Goal: Information Seeking & Learning: Find specific page/section

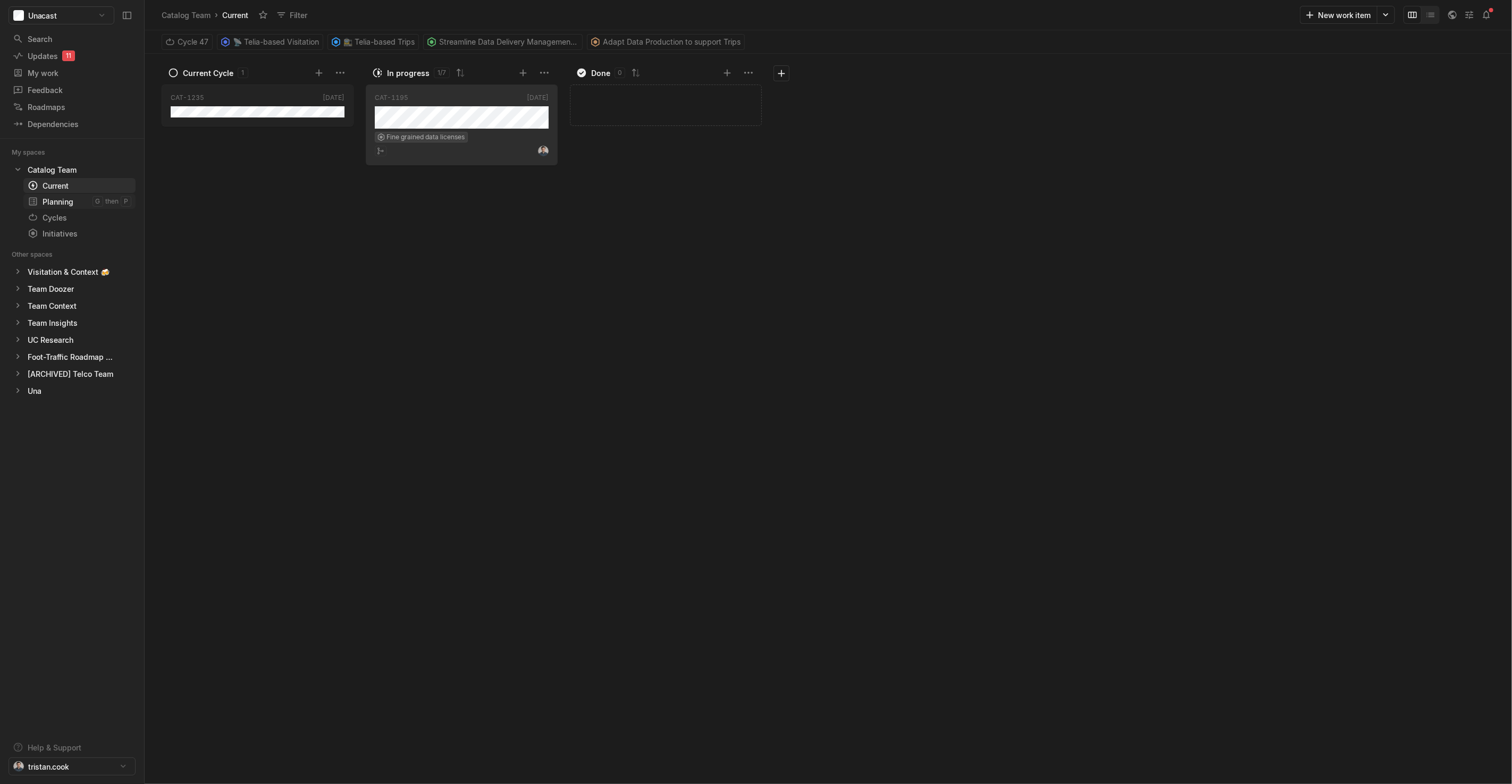
drag, startPoint x: 64, startPoint y: 195, endPoint x: 64, endPoint y: 201, distance: 6.0
click at [64, 195] on link "Planning g then p" at bounding box center [79, 201] width 112 height 15
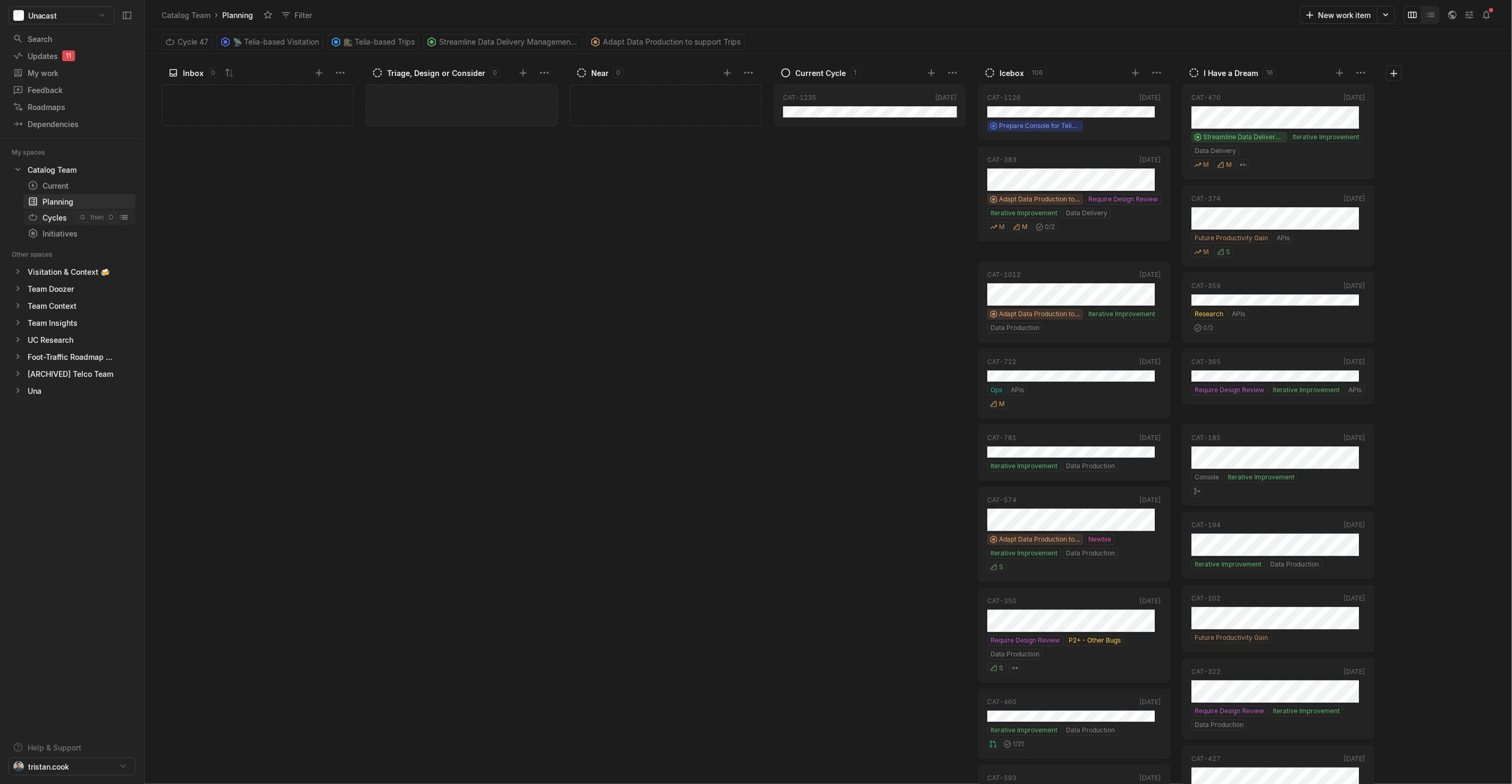
click at [63, 214] on div "Cycles" at bounding box center [53, 217] width 50 height 11
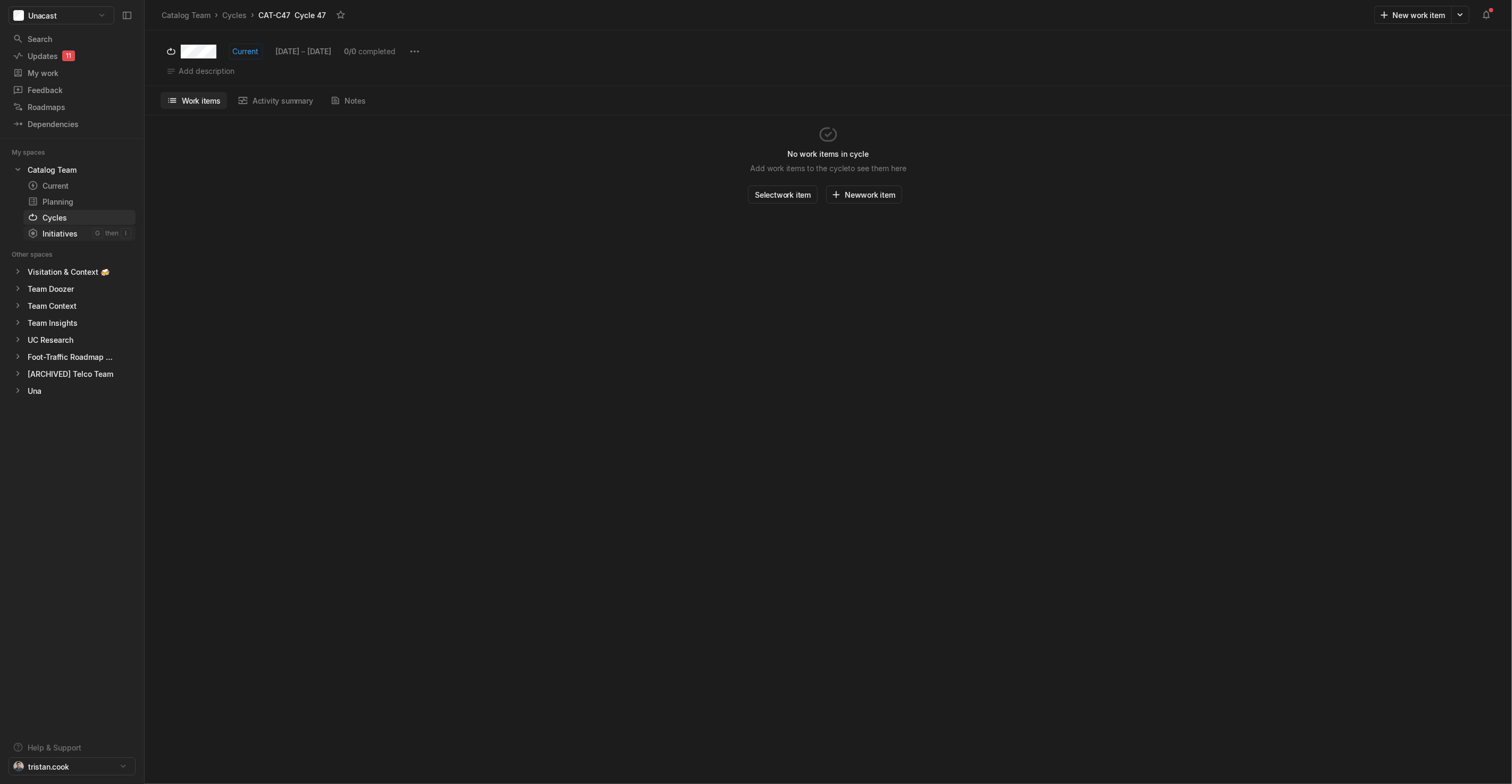
click at [66, 231] on div "Initiatives" at bounding box center [60, 233] width 65 height 11
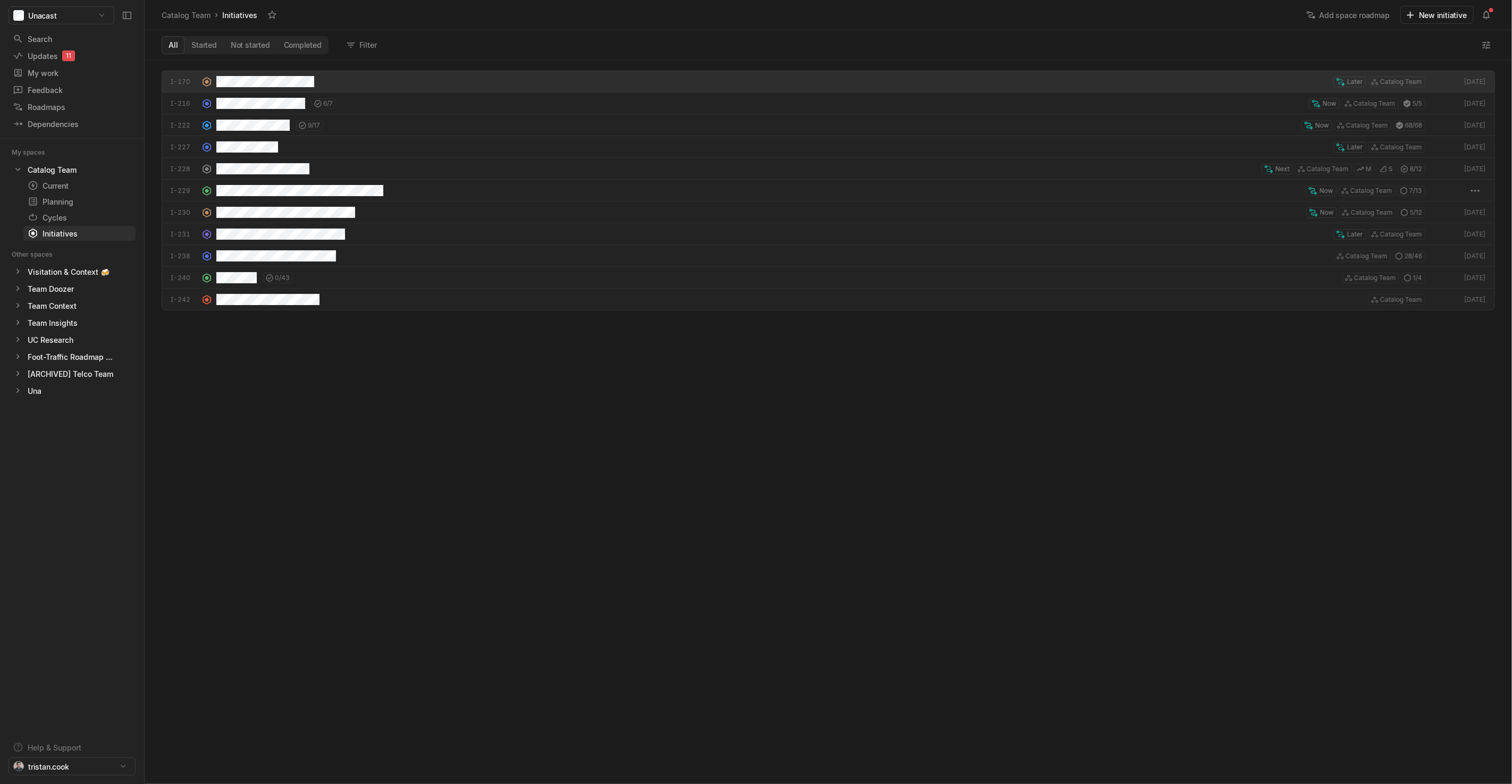
scroll to position [718, 1361]
click at [57, 37] on div "Search" at bounding box center [66, 39] width 108 height 11
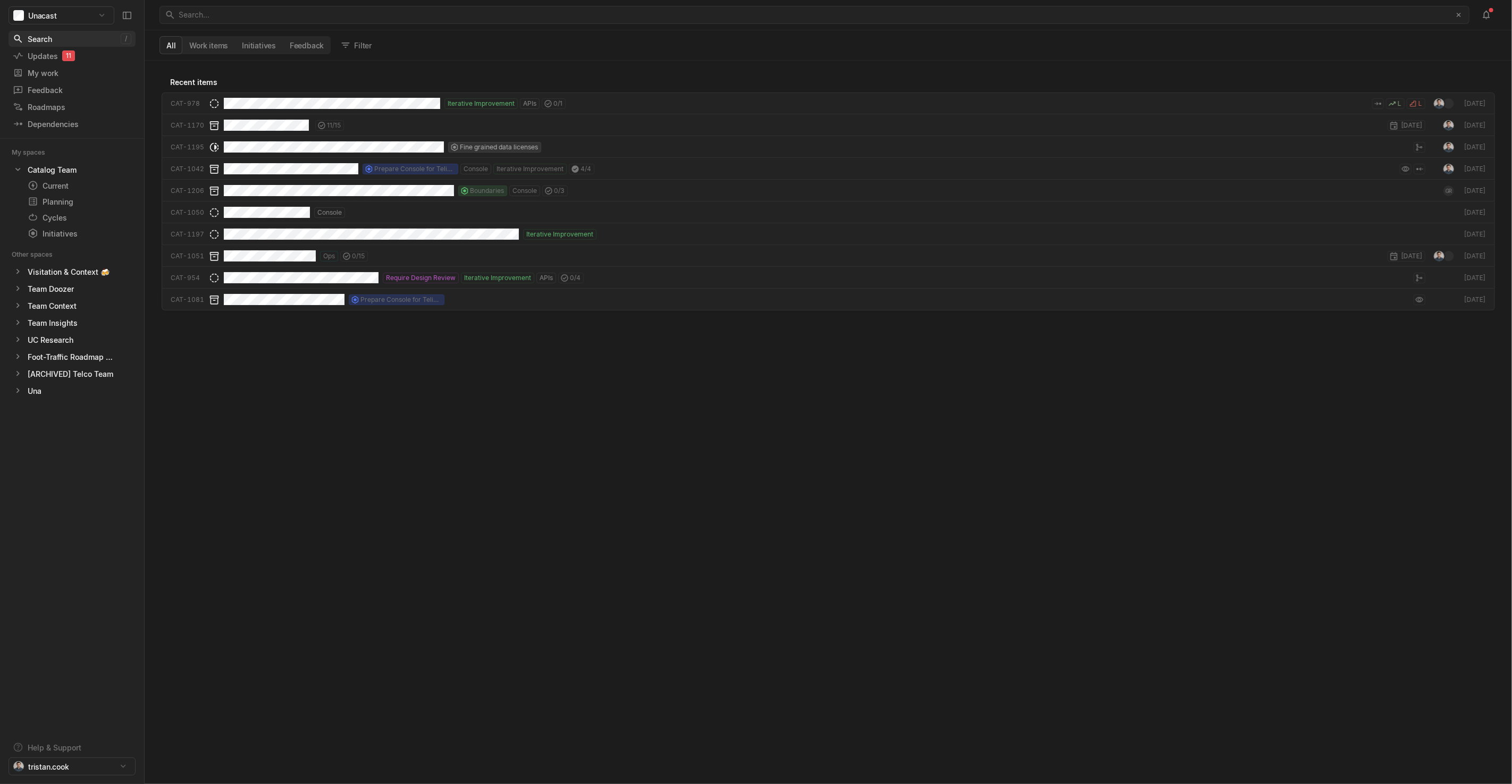
scroll to position [718, 1361]
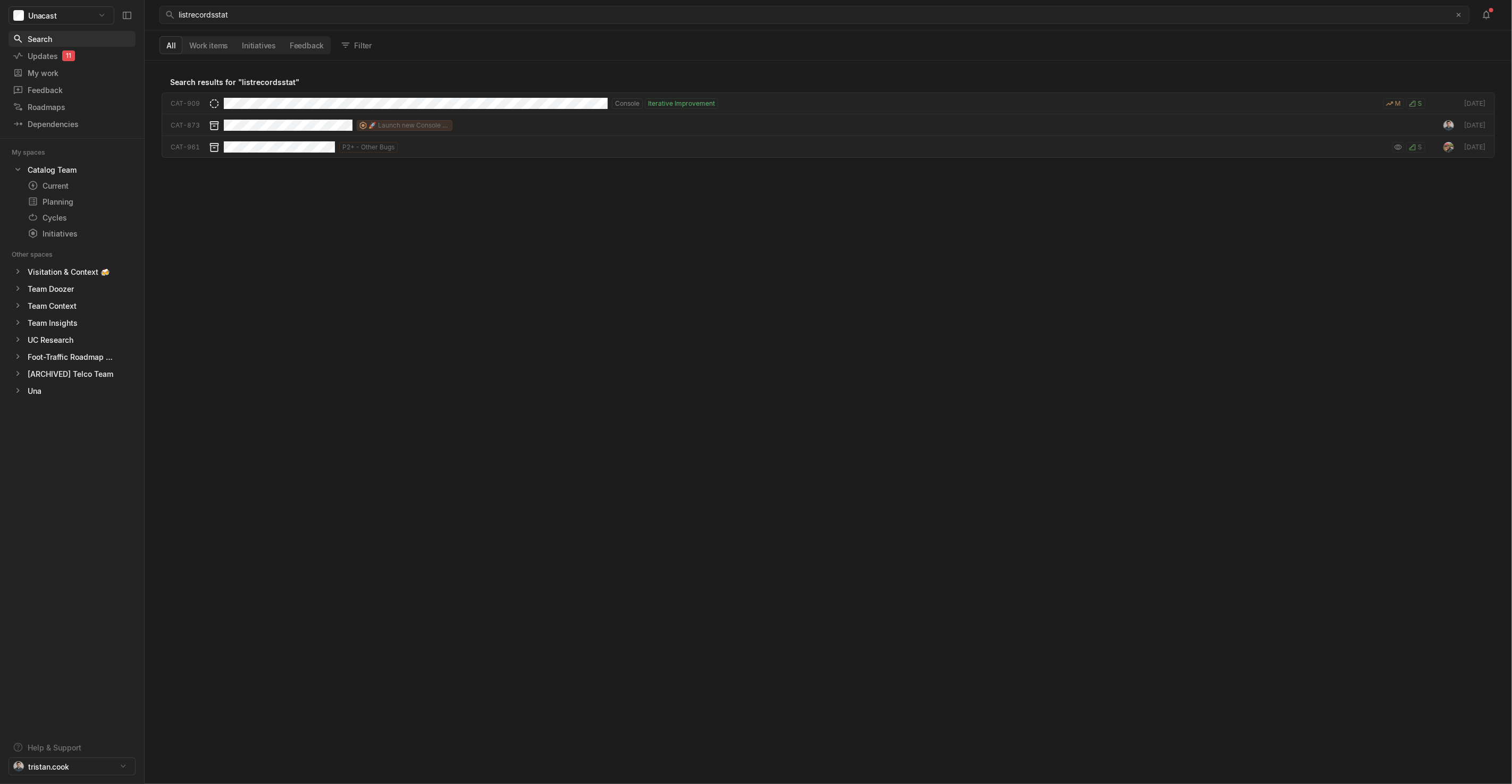
scroll to position [718, 1361]
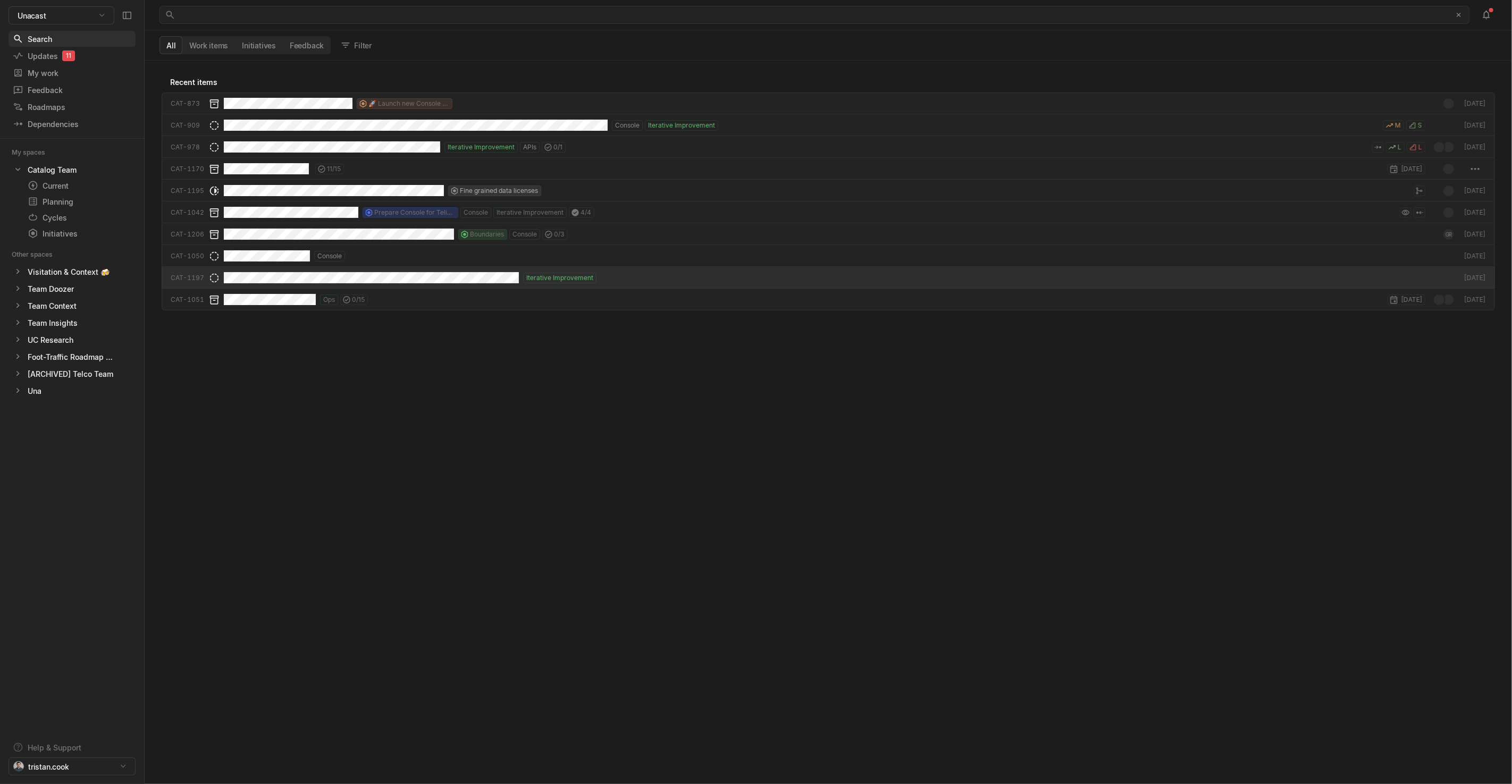
scroll to position [718, 1361]
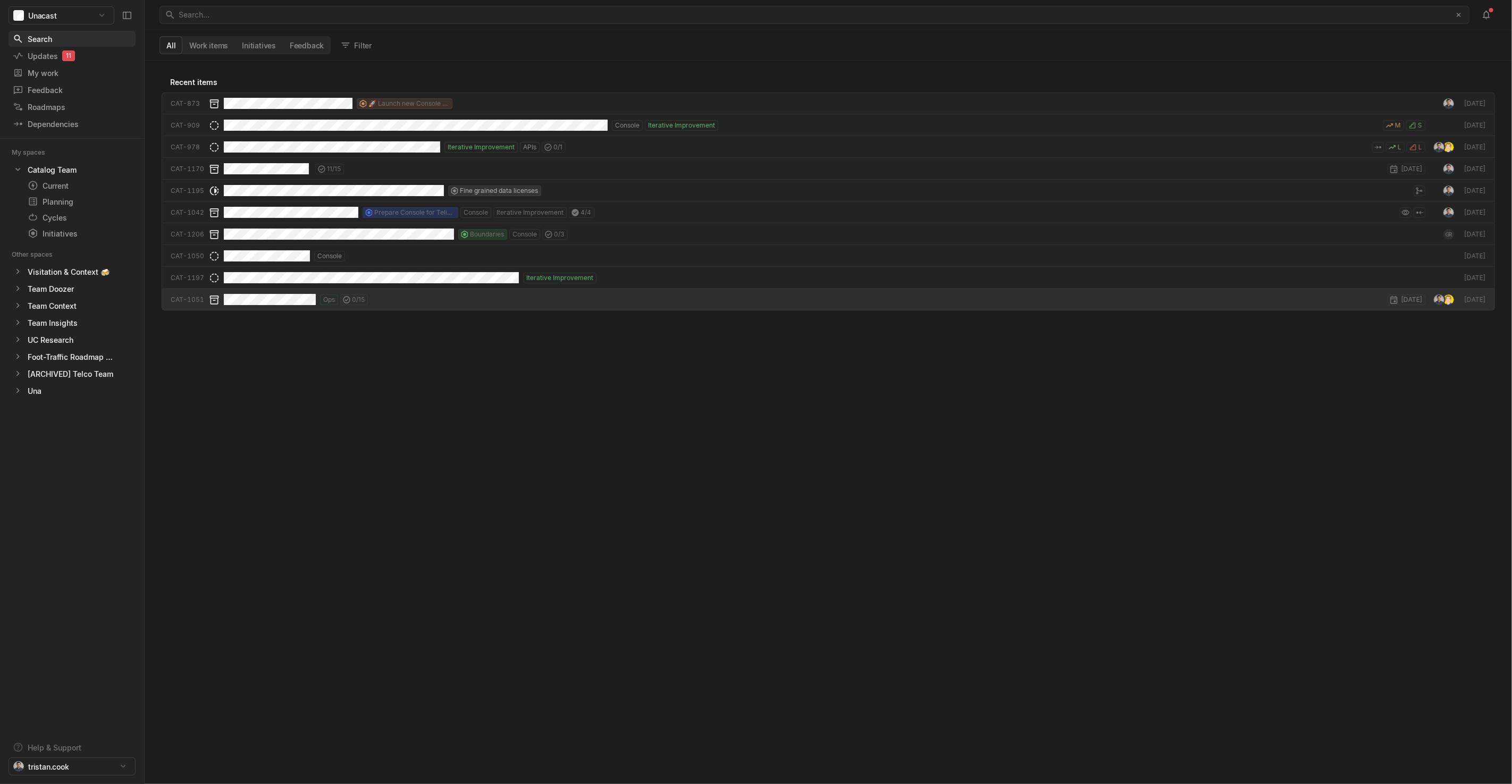
click at [360, 405] on div "Recent items CAT-873 🚀 Launch new Console for API and UNow users [DATE] CAT-909…" at bounding box center [827, 422] width 1367 height 723
click at [236, 15] on div "Search... ﻿" at bounding box center [811, 15] width 1267 height 17
